Goal: Transaction & Acquisition: Purchase product/service

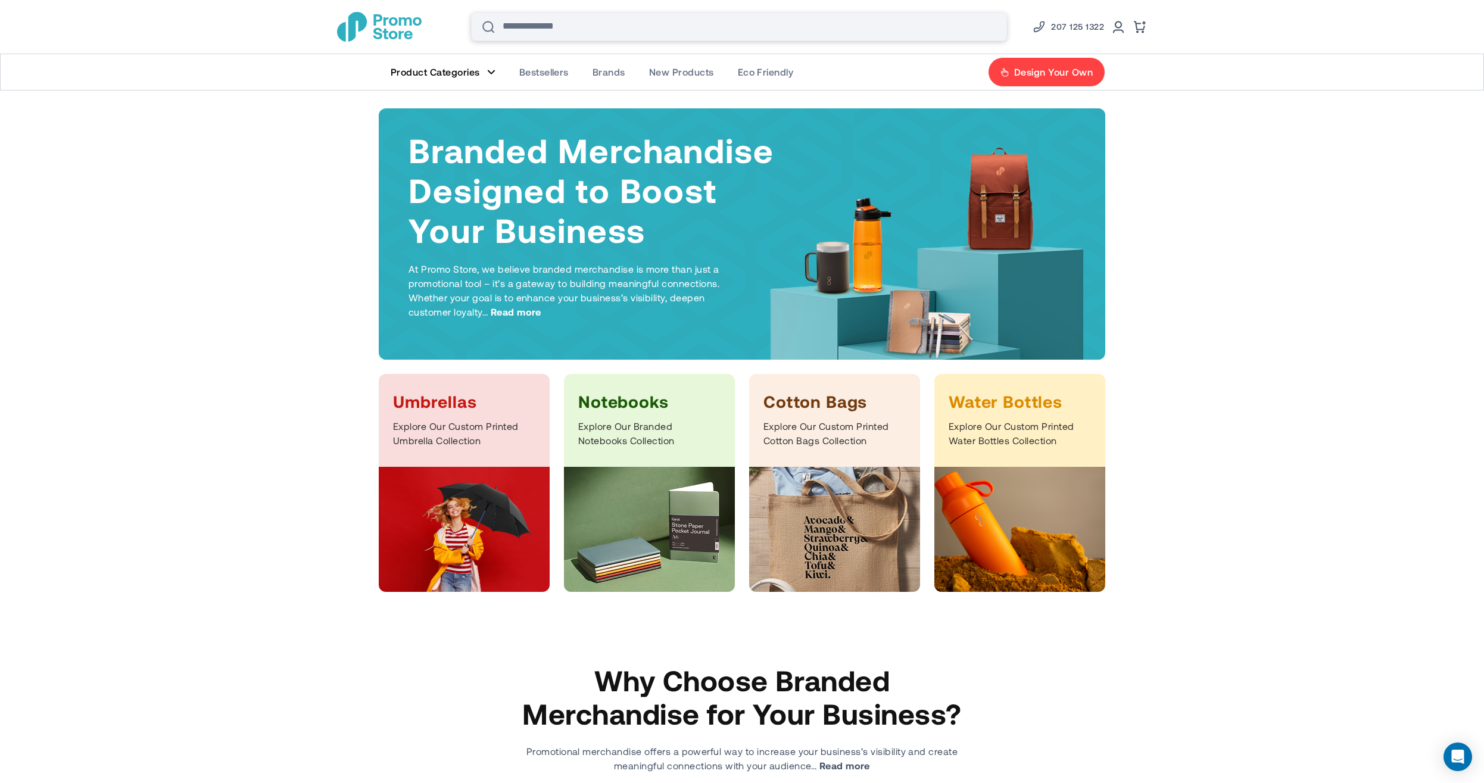
click at [566, 30] on input "Search" at bounding box center [739, 27] width 536 height 29
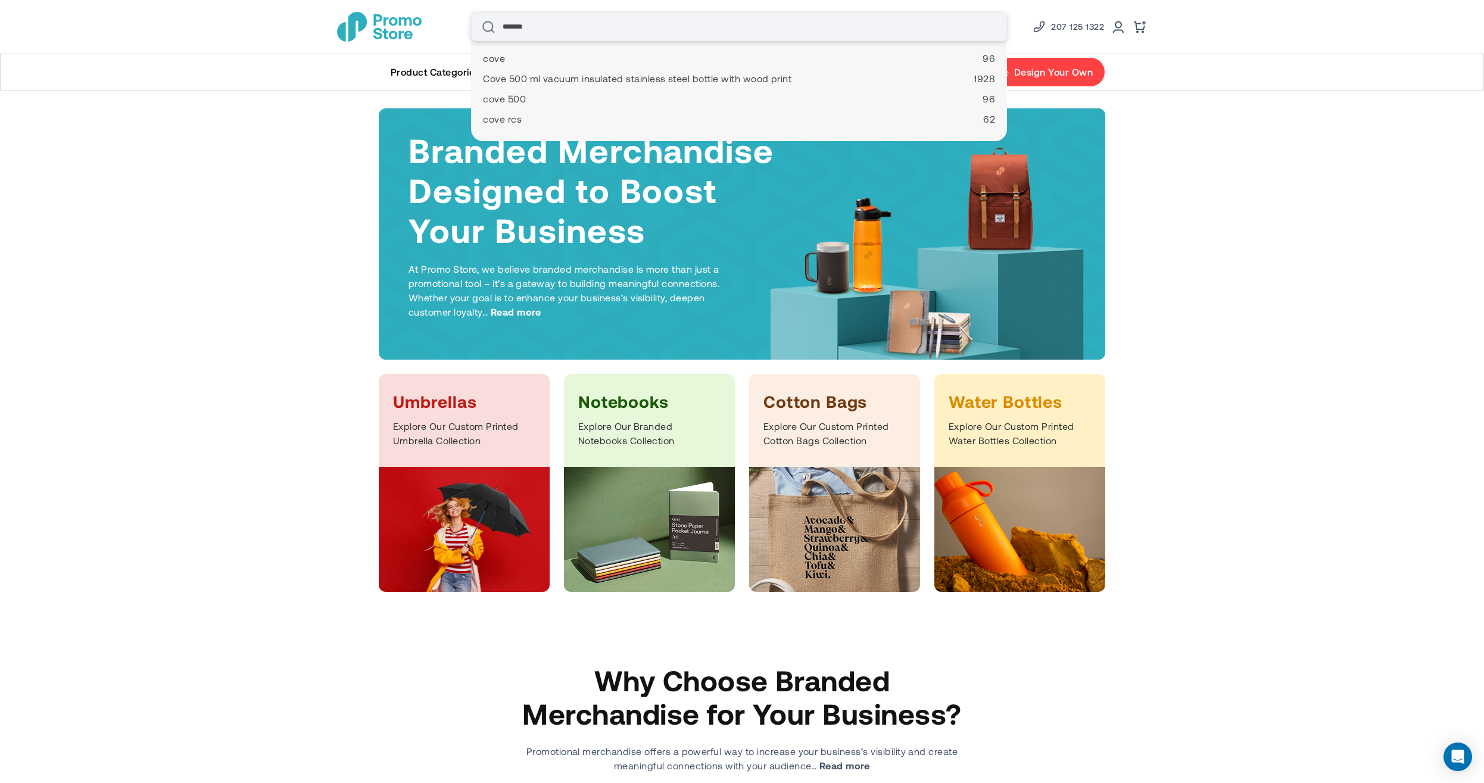
type input "********"
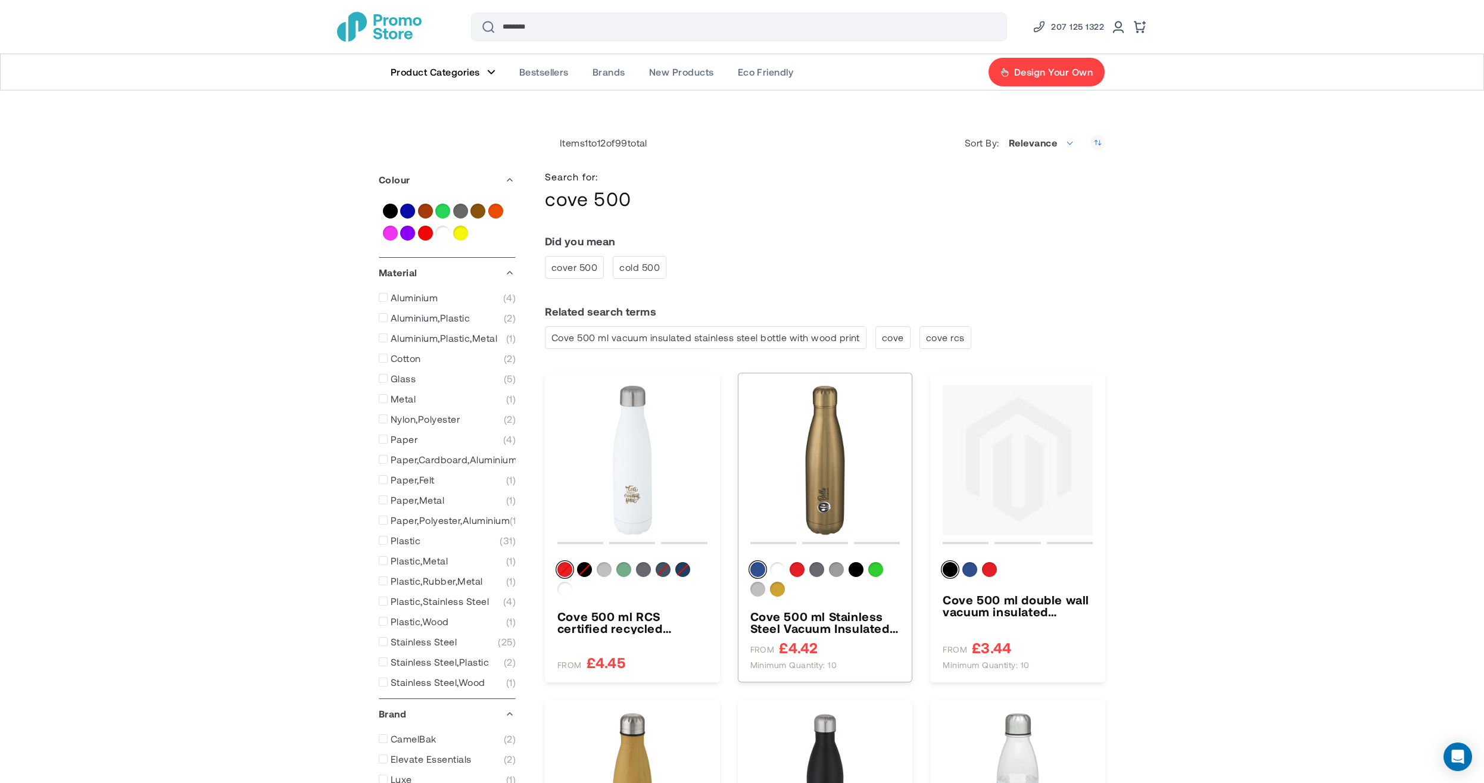
click at [837, 446] on img "Cove 500 ml Stainless Steel Vacuum Insulated Water Bottle" at bounding box center [825, 460] width 150 height 150
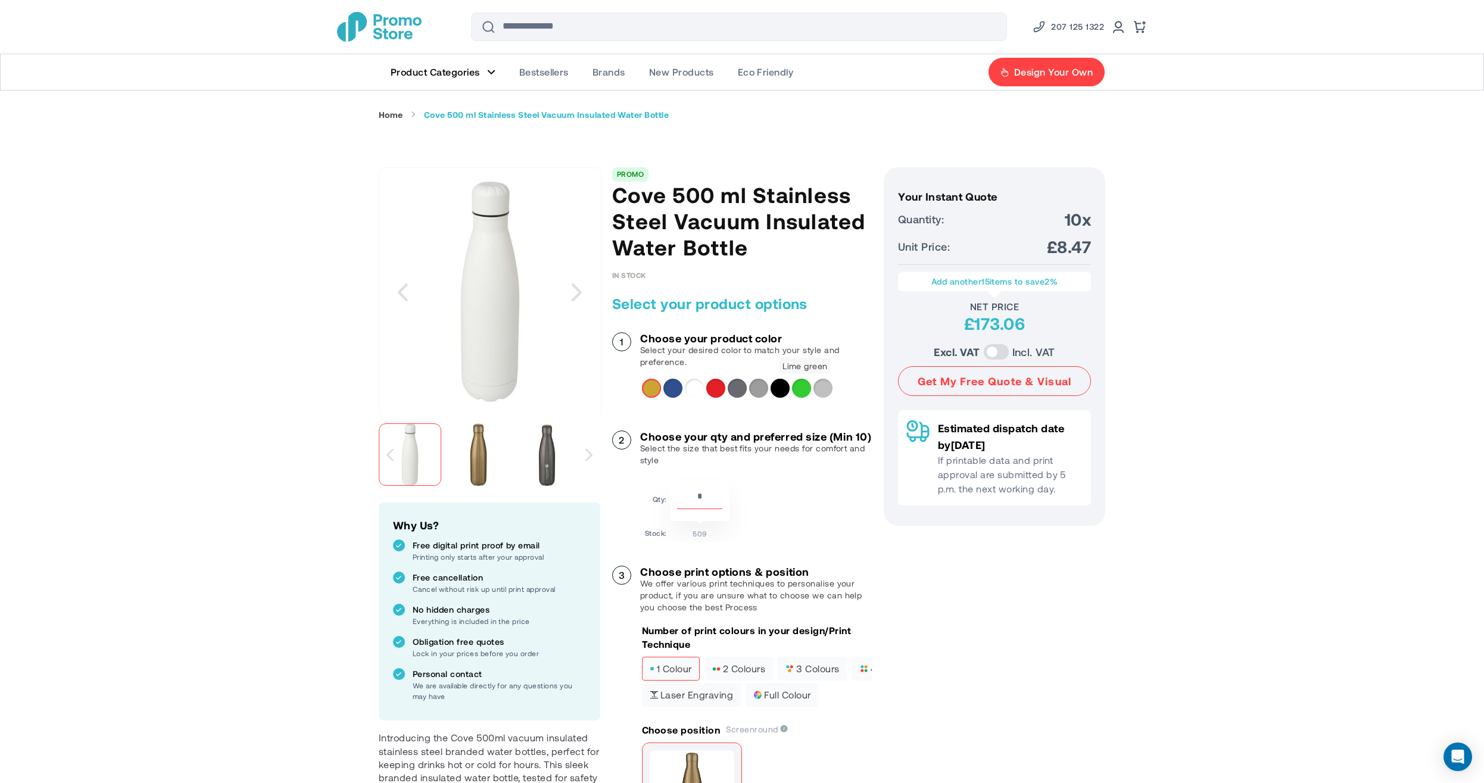
click at [798, 386] on div "Lime green" at bounding box center [801, 388] width 19 height 19
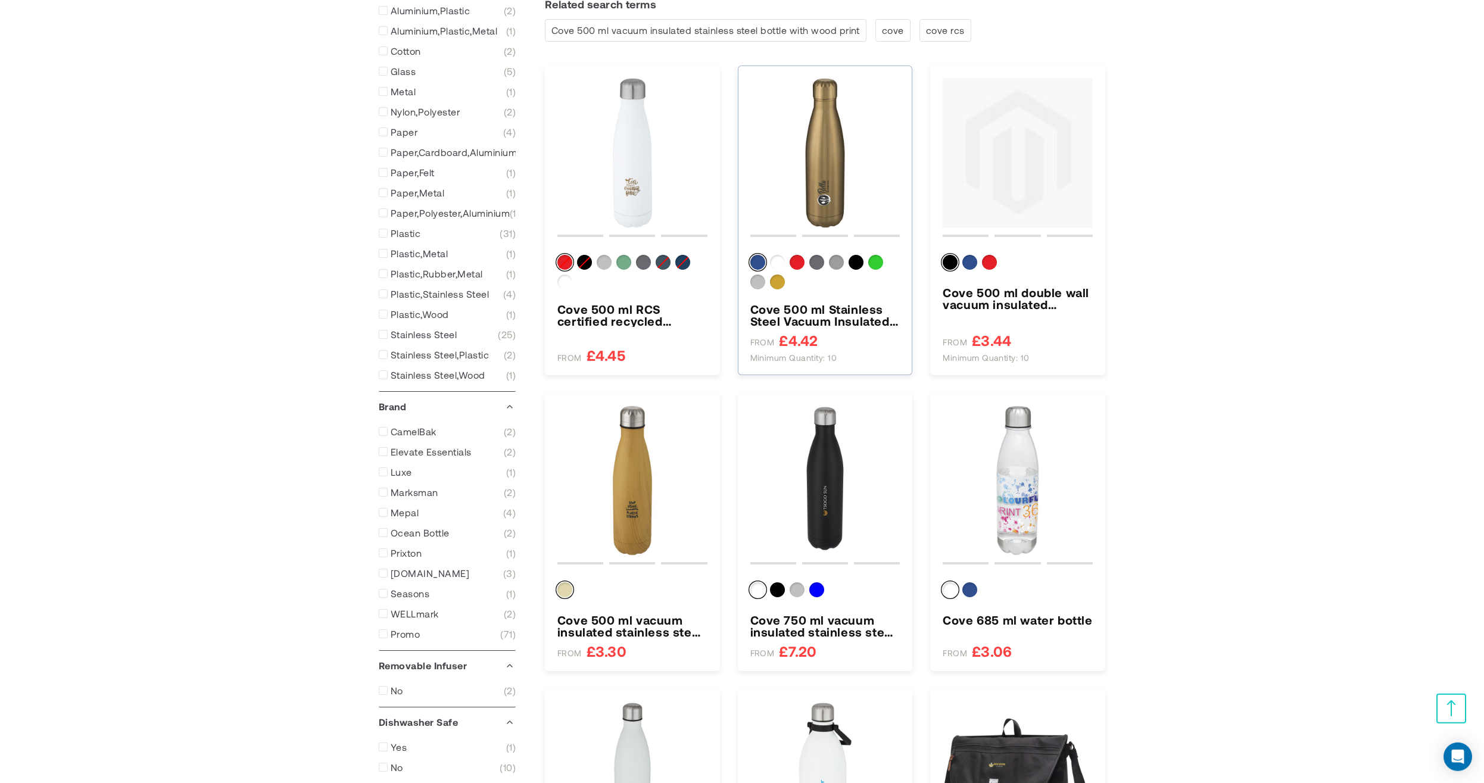
scroll to position [272, 0]
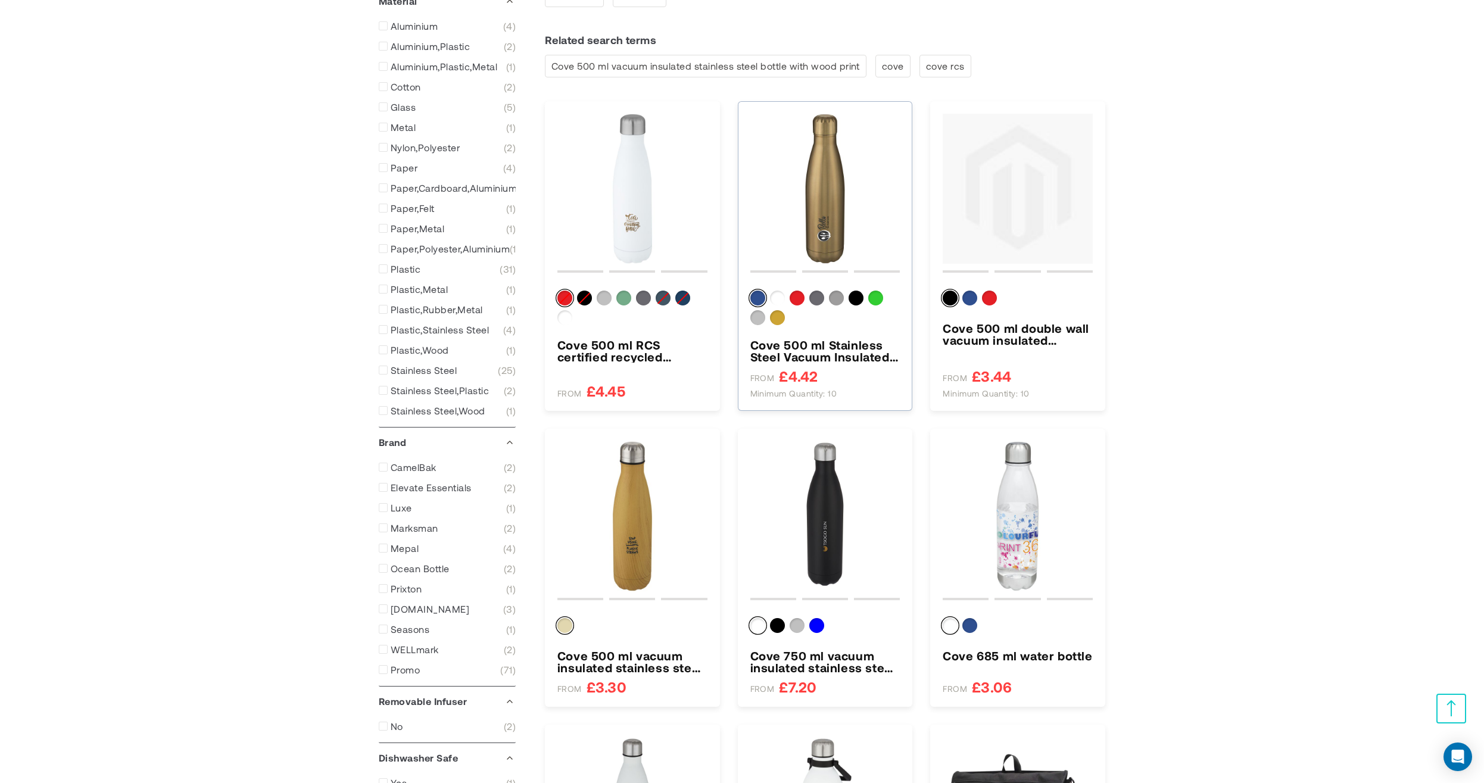
click at [832, 223] on img "Cove 500 ml Stainless Steel Vacuum Insulated Water Bottle" at bounding box center [825, 189] width 150 height 150
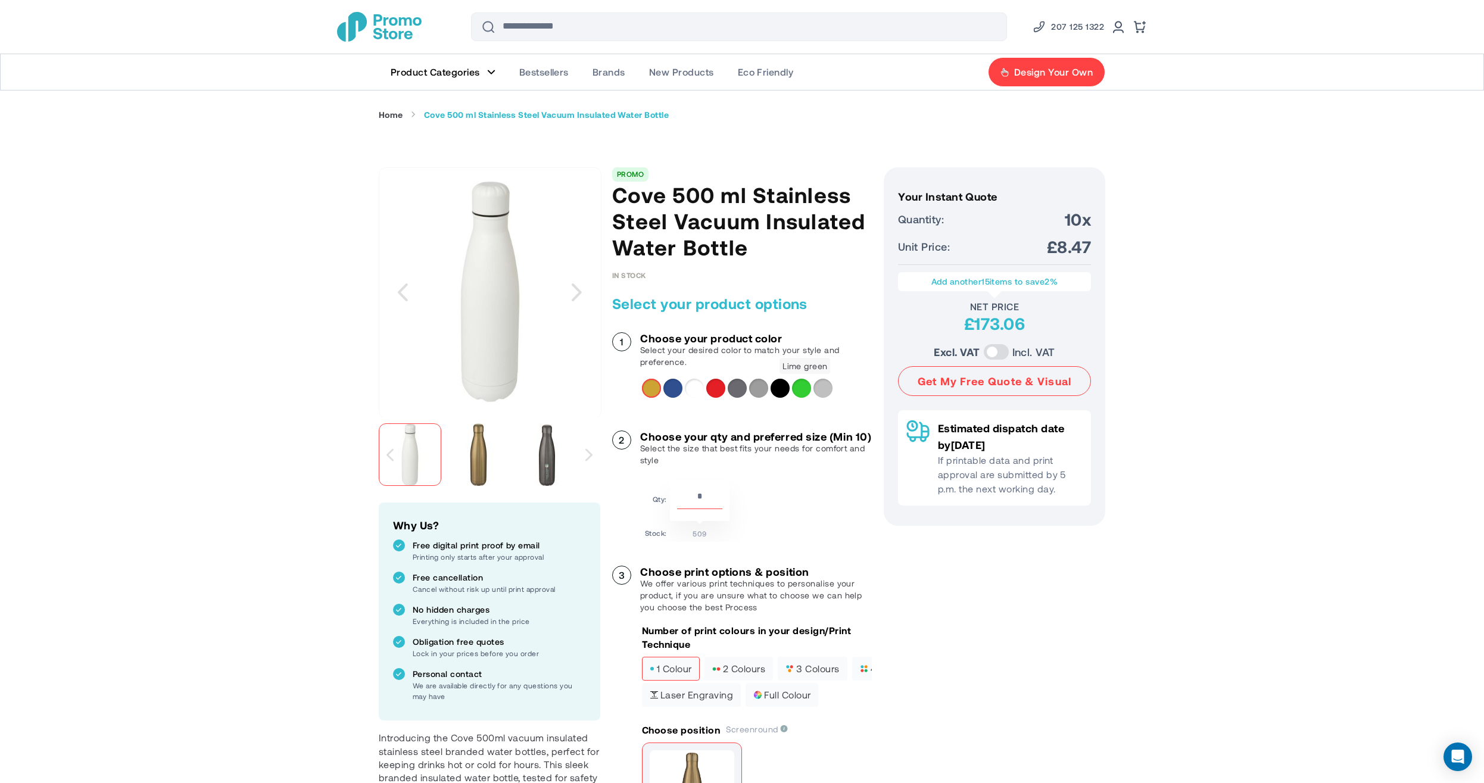
click at [808, 391] on div "Lime green" at bounding box center [801, 388] width 19 height 19
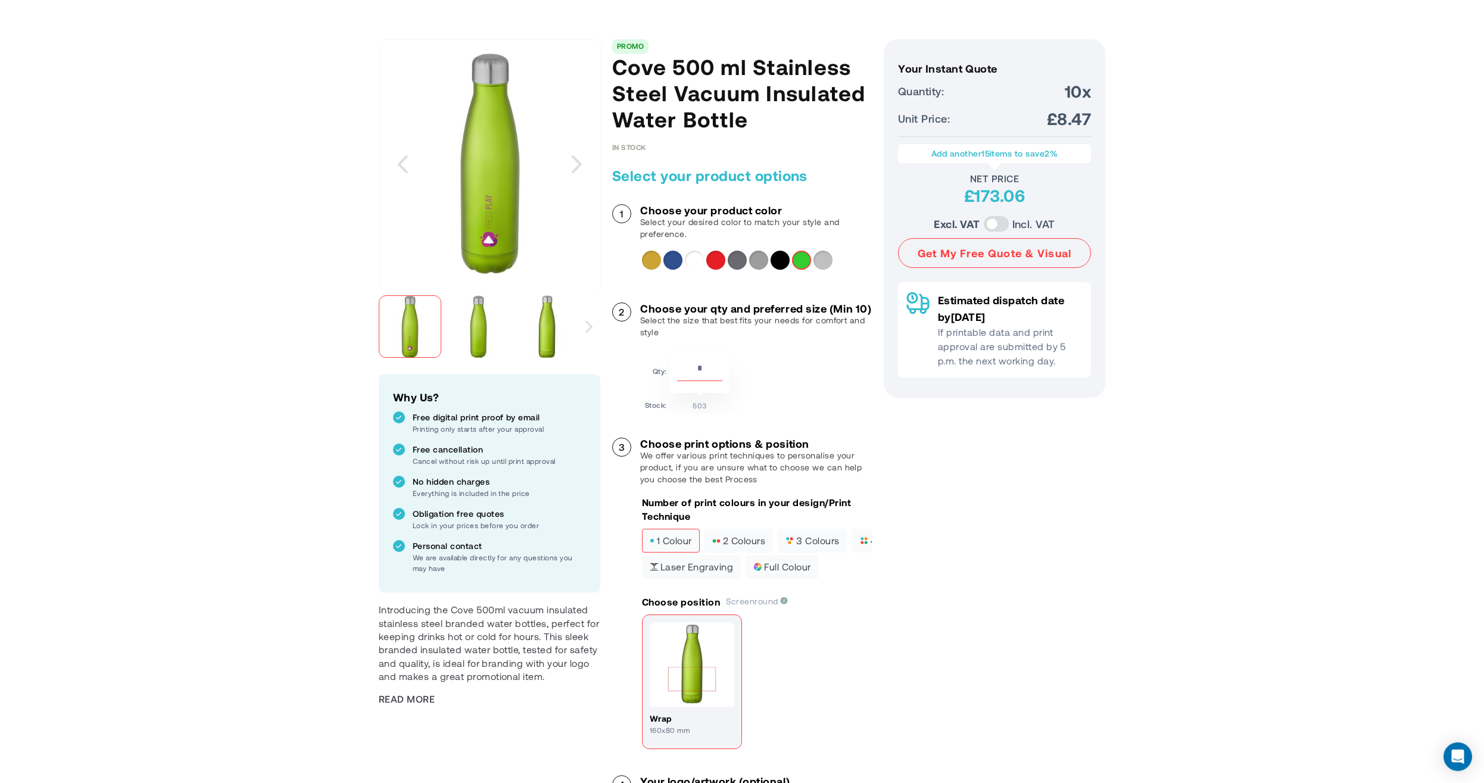
scroll to position [272, 0]
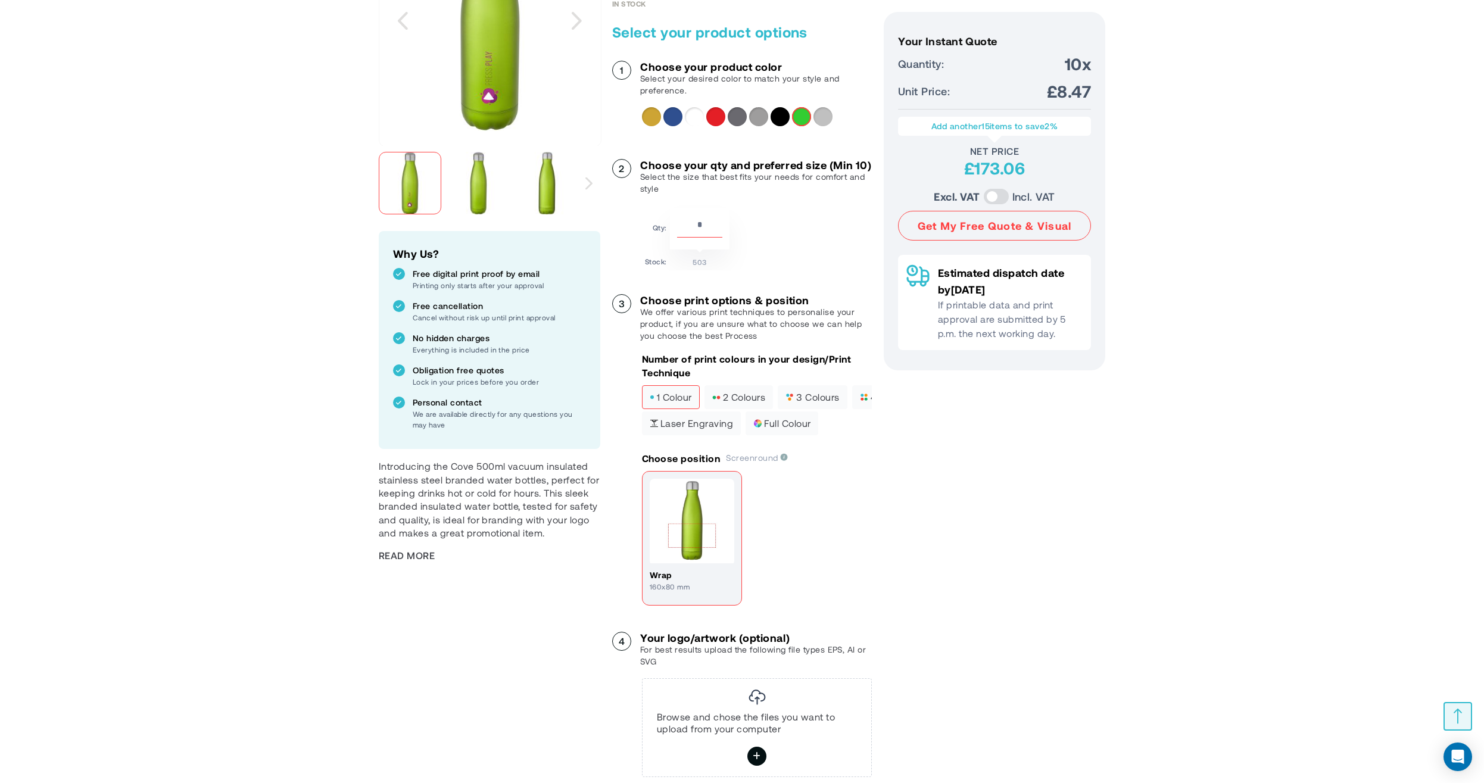
click at [674, 401] on span "1 colour" at bounding box center [671, 397] width 42 height 8
click at [721, 428] on span "Laser engraving" at bounding box center [691, 423] width 83 height 8
click at [676, 401] on span "1 colour" at bounding box center [671, 397] width 42 height 8
